Goal: Information Seeking & Learning: Learn about a topic

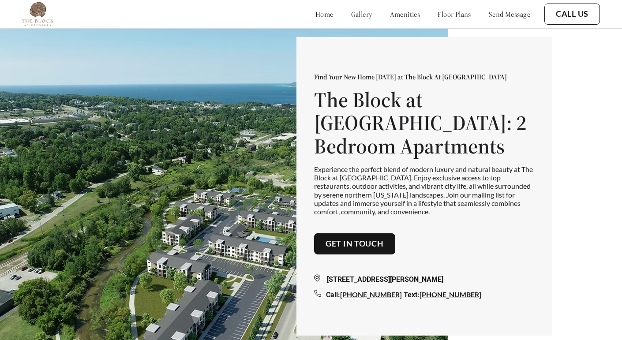
click at [396, 12] on link "amenities" at bounding box center [405, 14] width 30 height 9
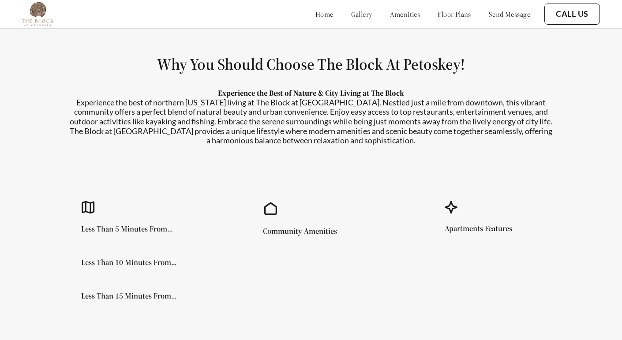
scroll to position [733, 0]
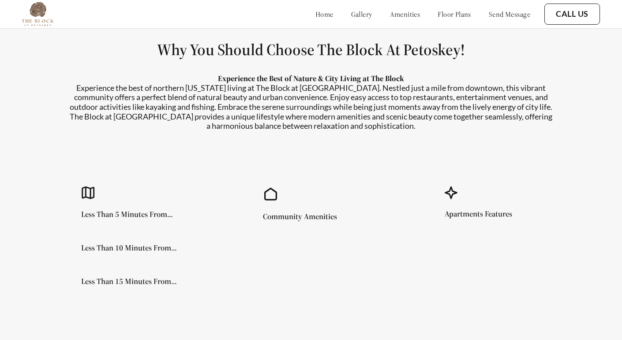
click at [282, 217] on h5 "Community Amenities" at bounding box center [300, 217] width 74 height 8
click at [85, 194] on icon at bounding box center [88, 193] width 14 height 14
click at [447, 196] on icon at bounding box center [451, 192] width 13 height 13
drag, startPoint x: 395, startPoint y: 99, endPoint x: 468, endPoint y: 98, distance: 72.8
click at [468, 98] on p "Experience the best of northern [US_STATE] living at The Block at [GEOGRAPHIC_D…" at bounding box center [310, 107] width 485 height 48
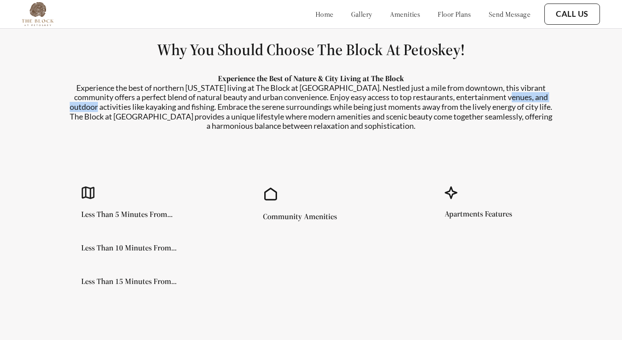
drag, startPoint x: 488, startPoint y: 99, endPoint x: 548, endPoint y: 97, distance: 60.0
click at [548, 97] on p "Experience the best of northern [US_STATE] living at The Block at [GEOGRAPHIC_D…" at bounding box center [310, 107] width 485 height 48
copy p "outdoor activities"
